Goal: Transaction & Acquisition: Purchase product/service

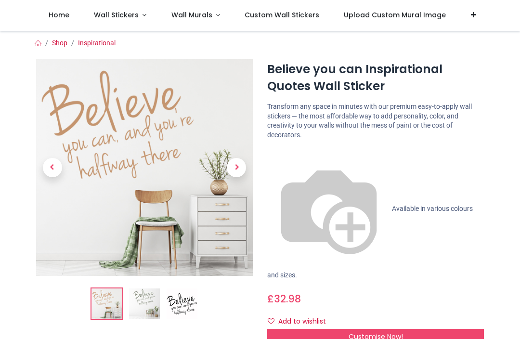
scroll to position [28, 0]
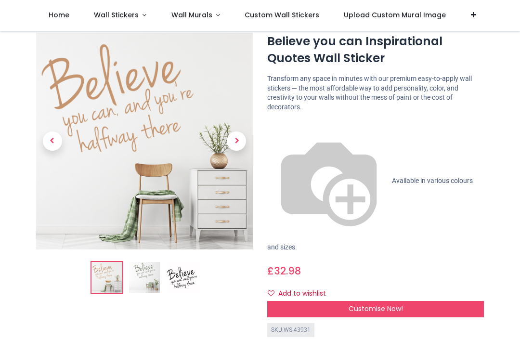
click at [392, 304] on span "Customise Now!" at bounding box center [376, 309] width 54 height 10
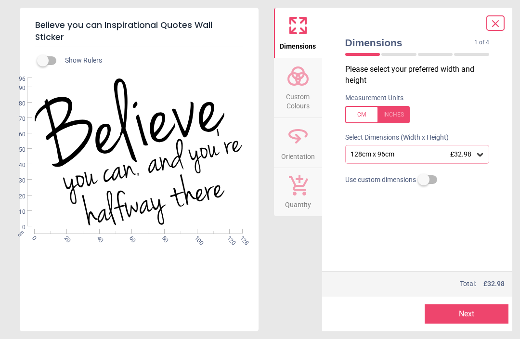
click at [481, 153] on icon at bounding box center [480, 154] width 6 height 3
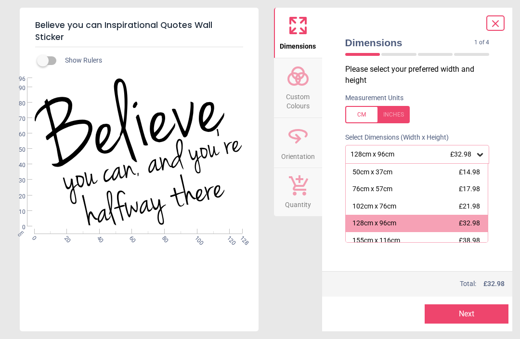
click at [469, 313] on button "Next" at bounding box center [467, 313] width 84 height 19
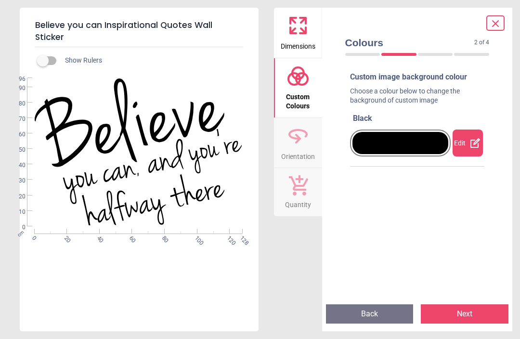
click at [427, 145] on div at bounding box center [400, 143] width 96 height 22
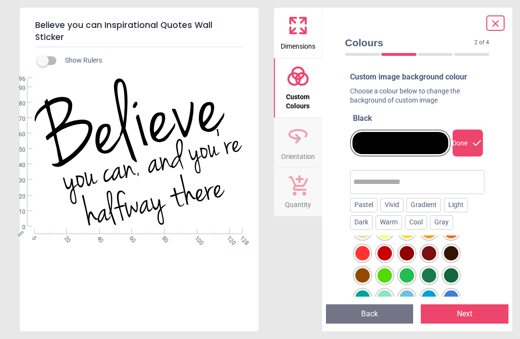
scroll to position [77, 0]
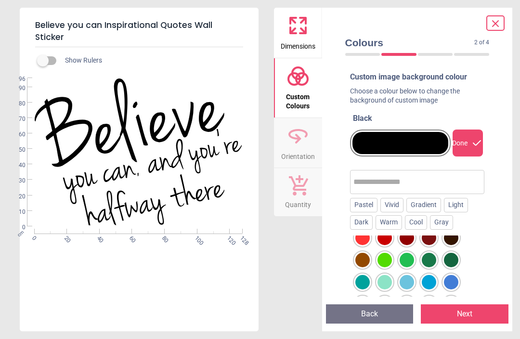
click at [450, 260] on div at bounding box center [451, 260] width 14 height 14
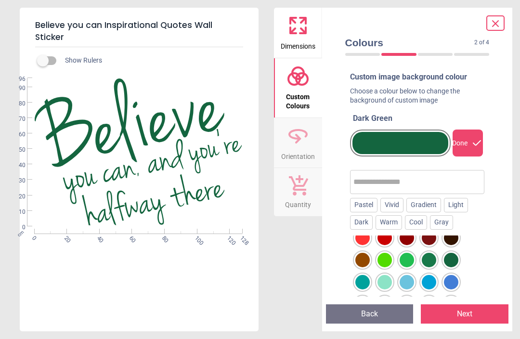
click at [467, 315] on button "Next" at bounding box center [465, 313] width 88 height 19
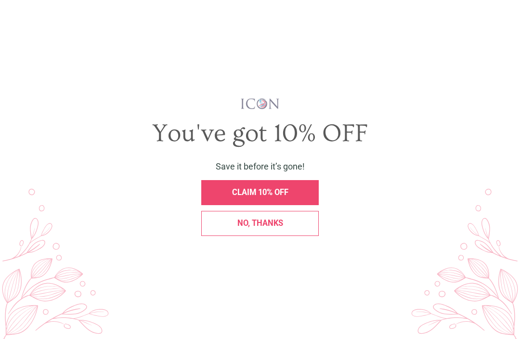
scroll to position [0, 0]
click at [279, 197] on span "CLAIM 10% OFF" at bounding box center [260, 192] width 56 height 9
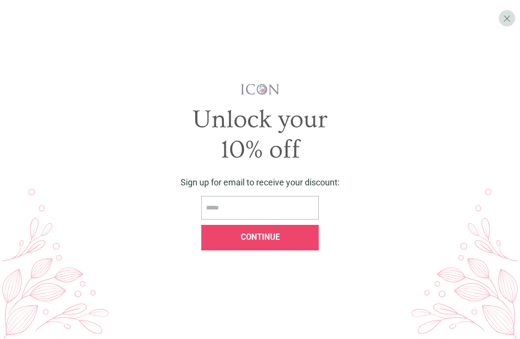
click at [505, 19] on span "X" at bounding box center [507, 18] width 8 height 11
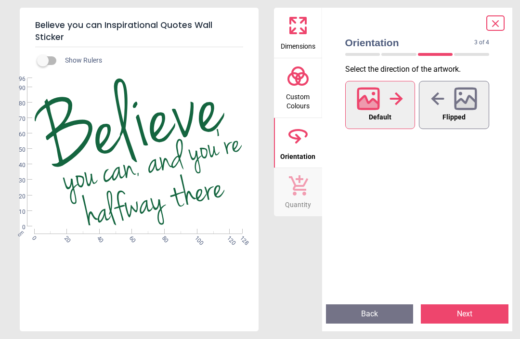
click at [462, 312] on button "Next" at bounding box center [465, 313] width 88 height 19
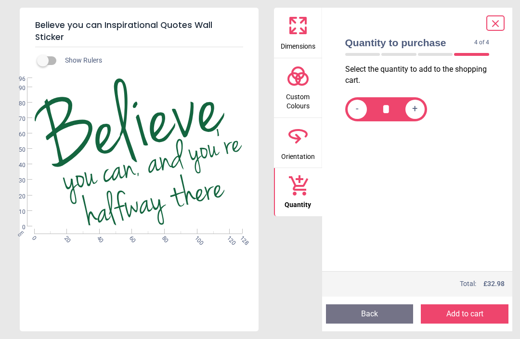
click at [304, 35] on icon at bounding box center [297, 25] width 23 height 23
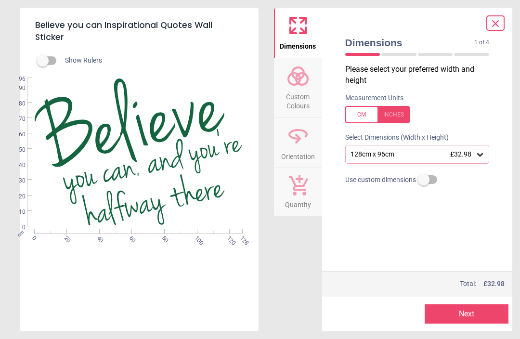
click at [484, 153] on icon at bounding box center [480, 155] width 10 height 10
